Goal: Task Accomplishment & Management: Manage account settings

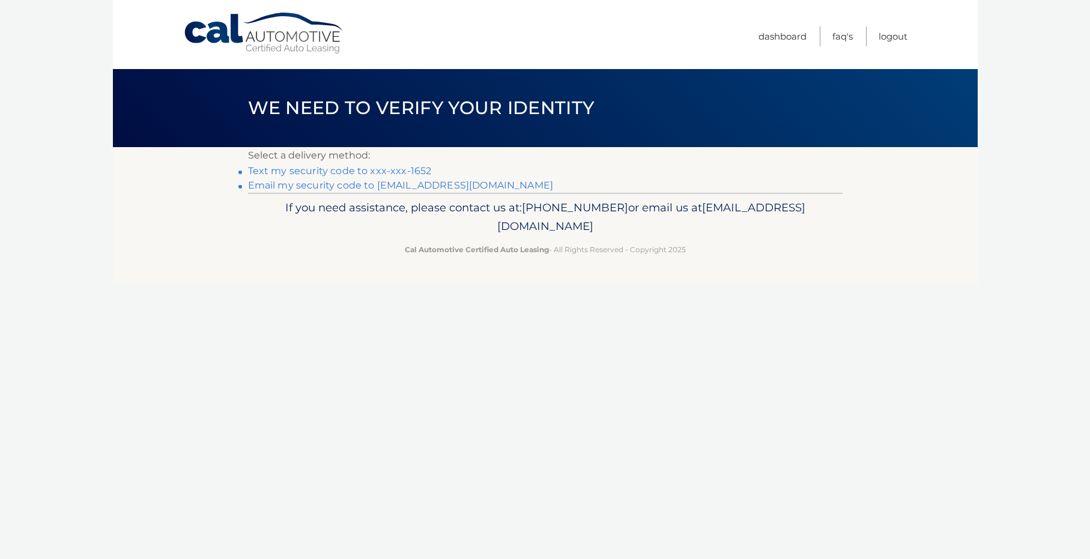
click at [342, 166] on link "Text my security code to xxx-xxx-1652" at bounding box center [340, 170] width 184 height 11
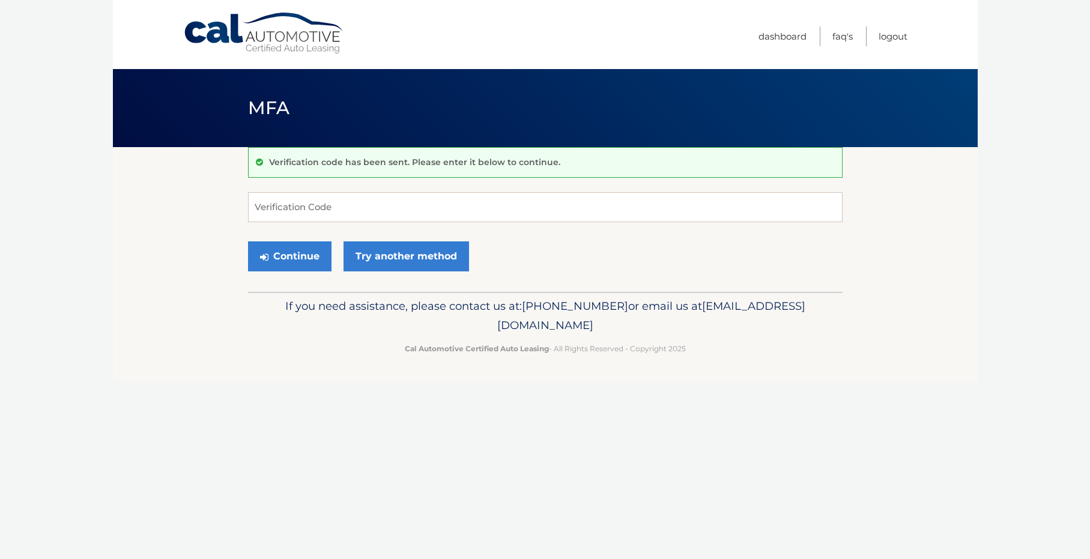
click at [342, 168] on div "Verification code has been sent. Please enter it below to continue." at bounding box center [545, 162] width 595 height 31
click at [325, 216] on input "Verification Code" at bounding box center [545, 207] width 595 height 30
click at [399, 256] on link "Try another method" at bounding box center [406, 256] width 126 height 30
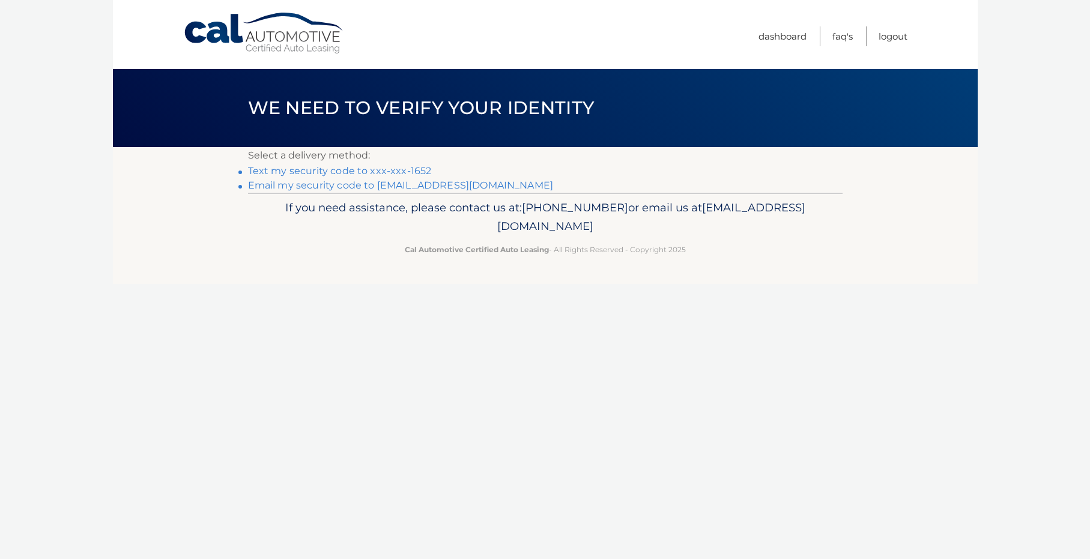
click at [343, 172] on link "Text my security code to xxx-xxx-1652" at bounding box center [340, 170] width 184 height 11
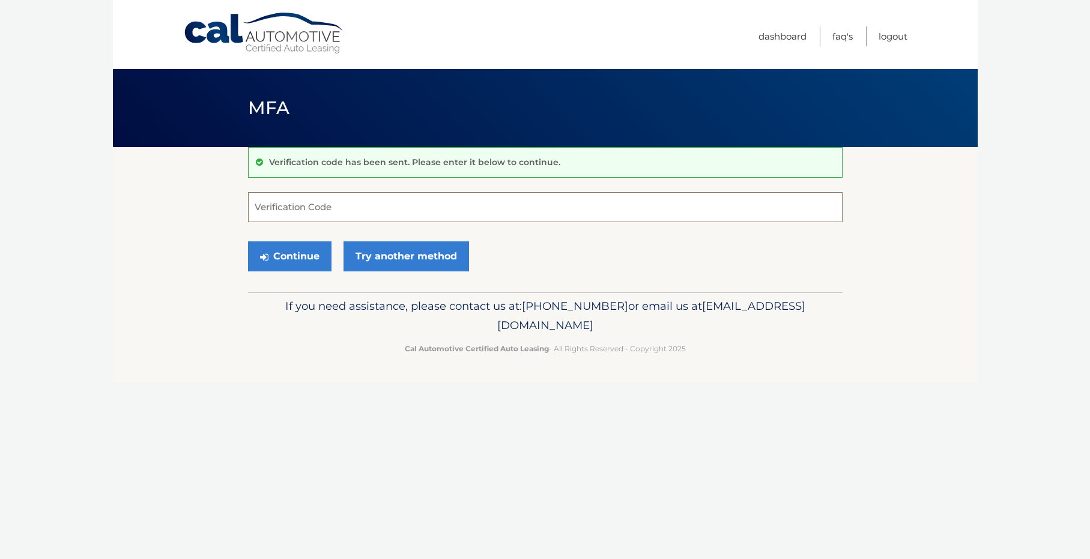
click at [264, 213] on input "Verification Code" at bounding box center [545, 207] width 595 height 30
click at [379, 251] on link "Try another method" at bounding box center [406, 256] width 126 height 30
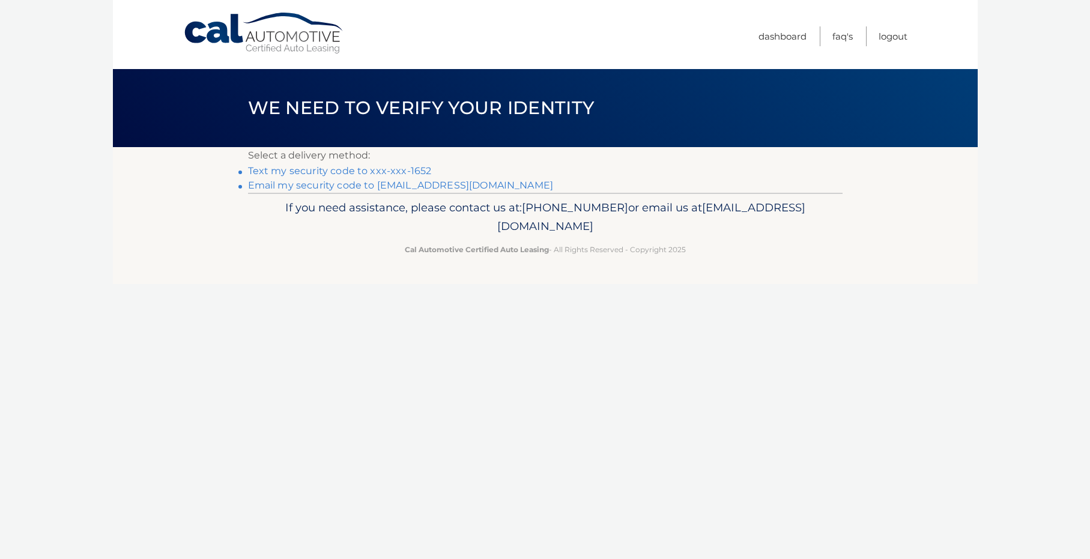
click at [322, 187] on link "**********" at bounding box center [401, 185] width 306 height 11
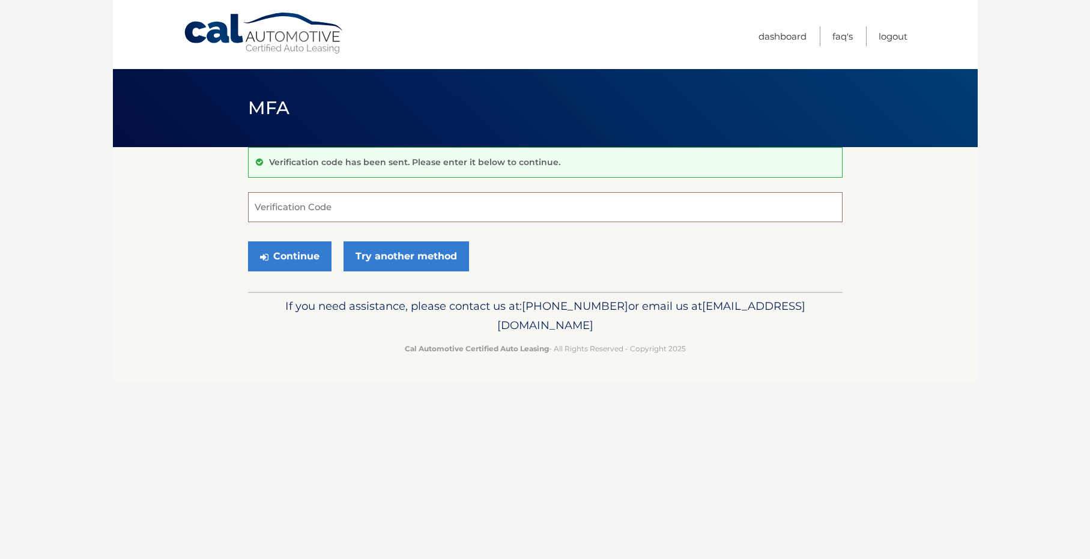
click at [259, 217] on input "Verification Code" at bounding box center [545, 207] width 595 height 30
type input "922771"
click at [289, 267] on button "Continue" at bounding box center [289, 256] width 83 height 30
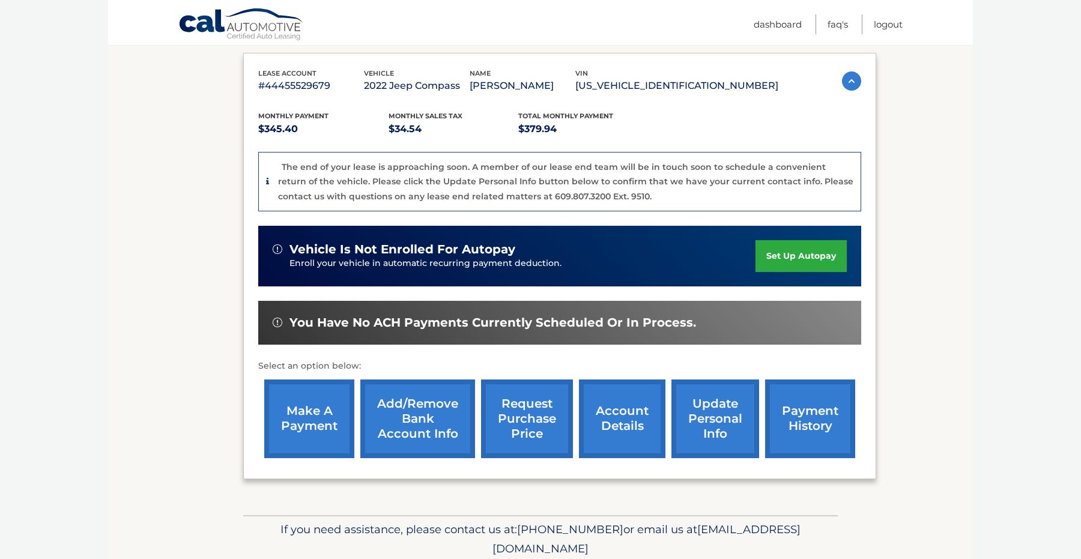
scroll to position [260, 0]
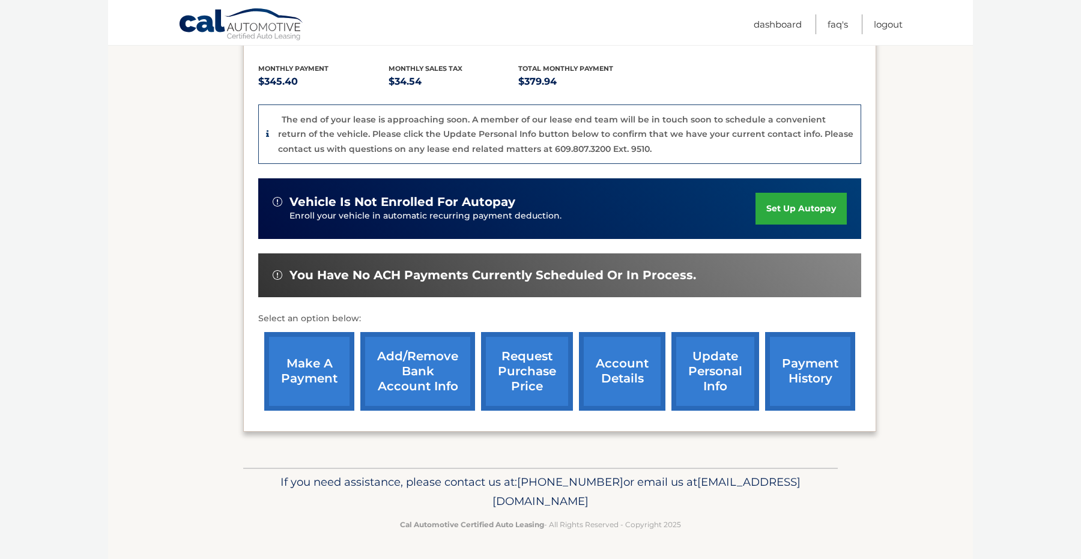
click at [293, 361] on link "make a payment" at bounding box center [309, 371] width 90 height 79
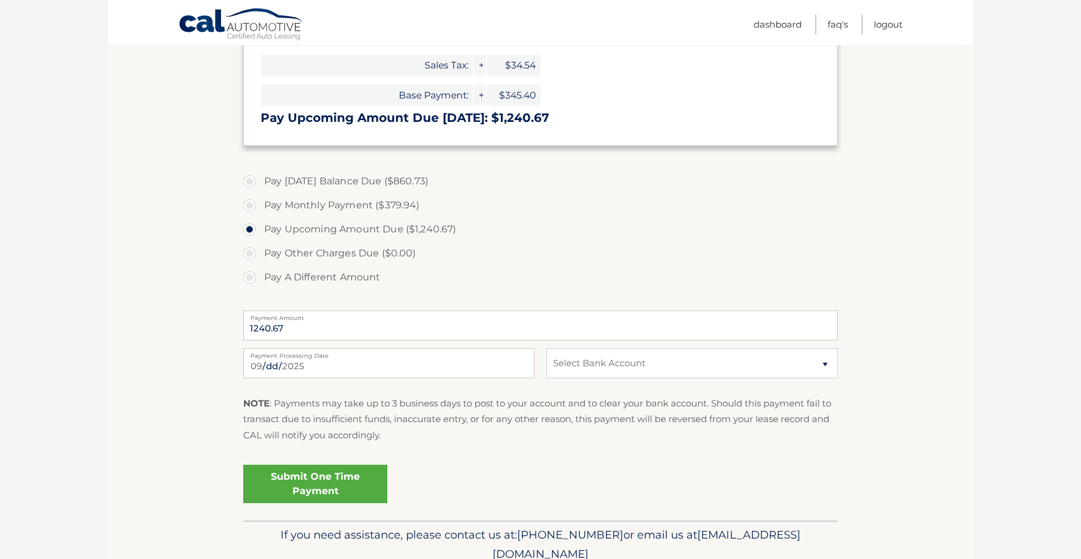
scroll to position [411, 0]
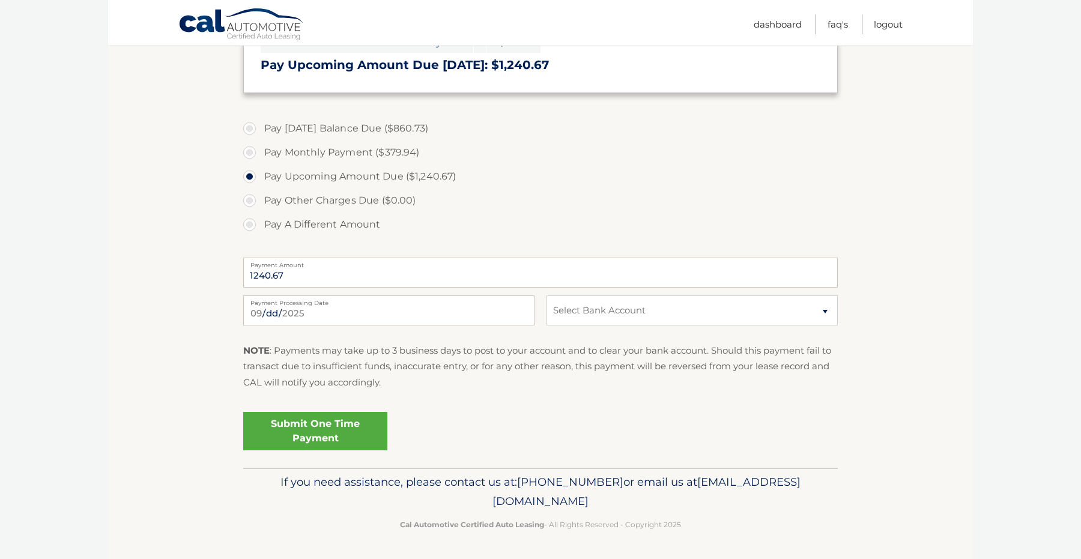
drag, startPoint x: 434, startPoint y: 502, endPoint x: 617, endPoint y: 504, distance: 183.2
click at [617, 504] on p "If you need assistance, please contact us at: [PHONE_NUMBER] or email us at [EM…" at bounding box center [540, 492] width 579 height 38
click at [617, 504] on span "[EMAIL_ADDRESS][DOMAIN_NAME]" at bounding box center [646, 491] width 308 height 33
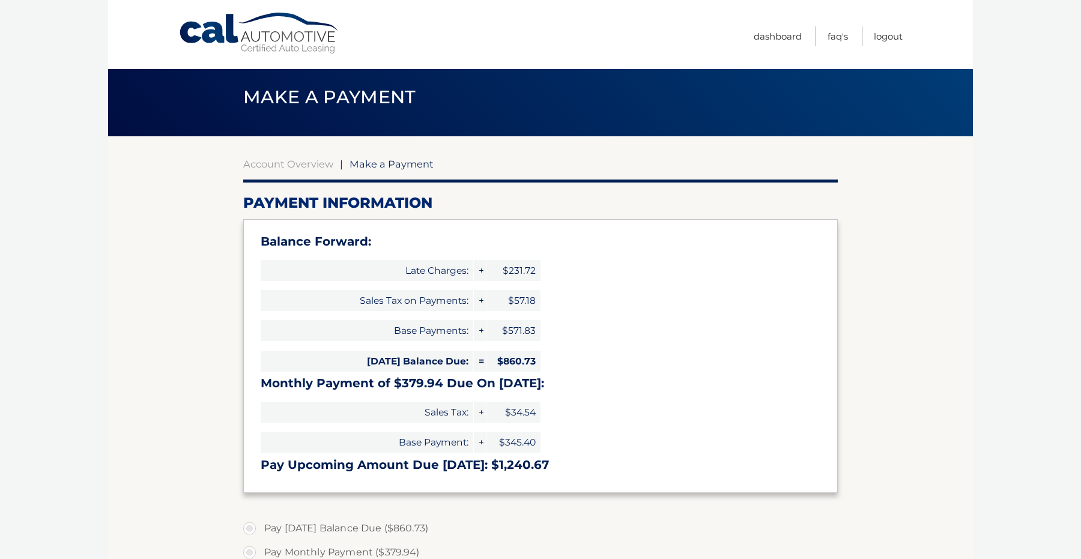
scroll to position [0, 0]
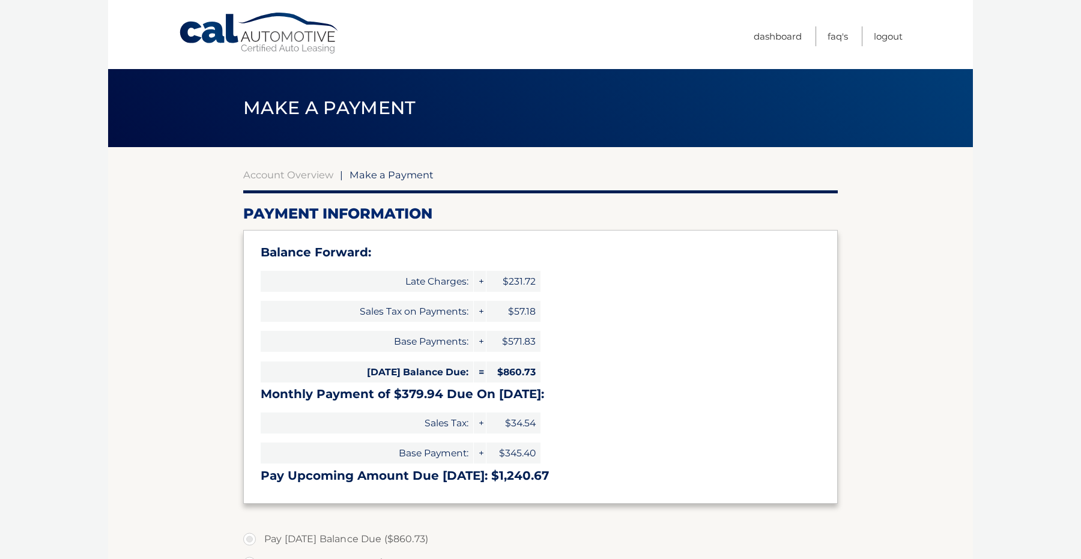
drag, startPoint x: 1, startPoint y: 45, endPoint x: 89, endPoint y: 325, distance: 293.6
click at [89, 325] on body "Cal Automotive Menu Dashboard FAQ's Logout |" at bounding box center [540, 279] width 1081 height 559
click at [771, 37] on link "Dashboard" at bounding box center [778, 36] width 48 height 20
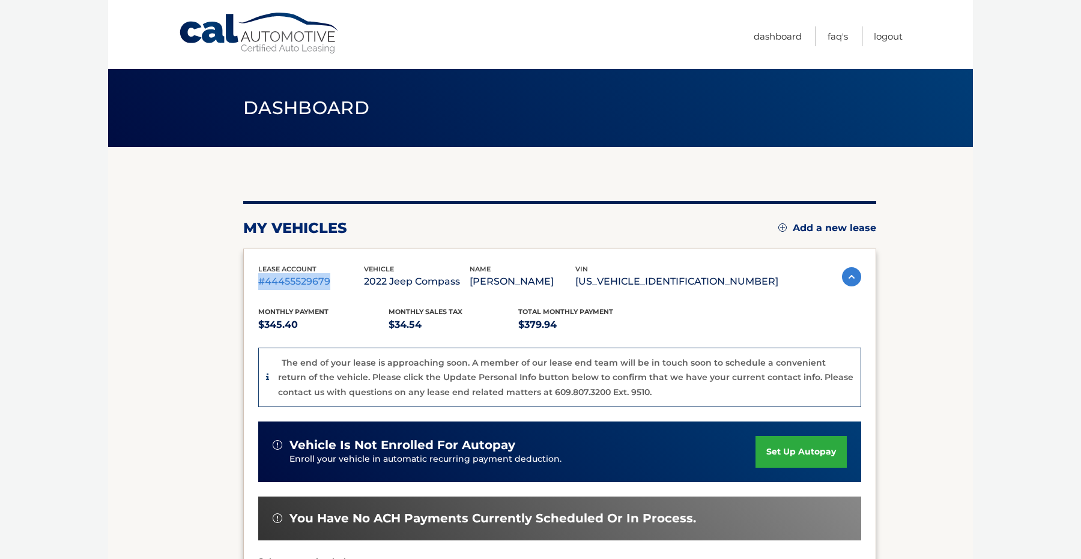
drag, startPoint x: 247, startPoint y: 288, endPoint x: 348, endPoint y: 288, distance: 100.3
click at [348, 288] on div "lease account #44455529679 vehicle 2022 Jeep Compass name [PERSON_NAME] vin [US…" at bounding box center [559, 462] width 633 height 426
copy p "#44455529679"
